Goal: Task Accomplishment & Management: Manage account settings

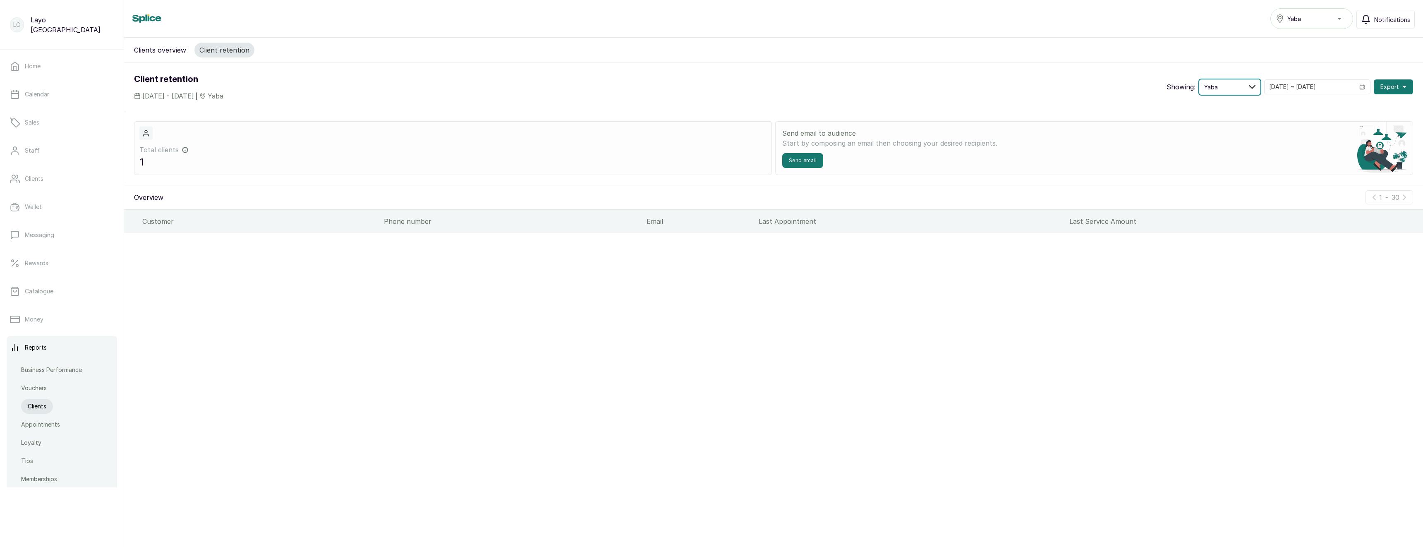
click at [1261, 86] on button "Yaba" at bounding box center [1230, 87] width 62 height 16
click at [1241, 123] on span "Select All" at bounding box center [1229, 121] width 26 height 9
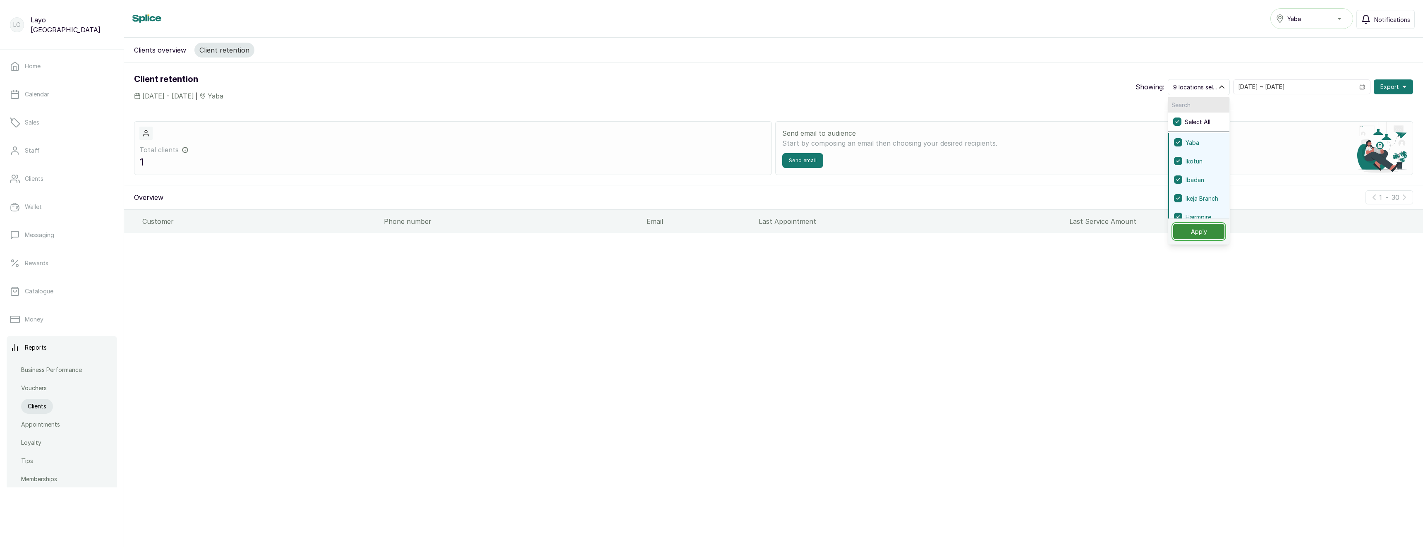
click at [1224, 234] on button "Apply" at bounding box center [1198, 231] width 51 height 15
